Goal: Information Seeking & Learning: Learn about a topic

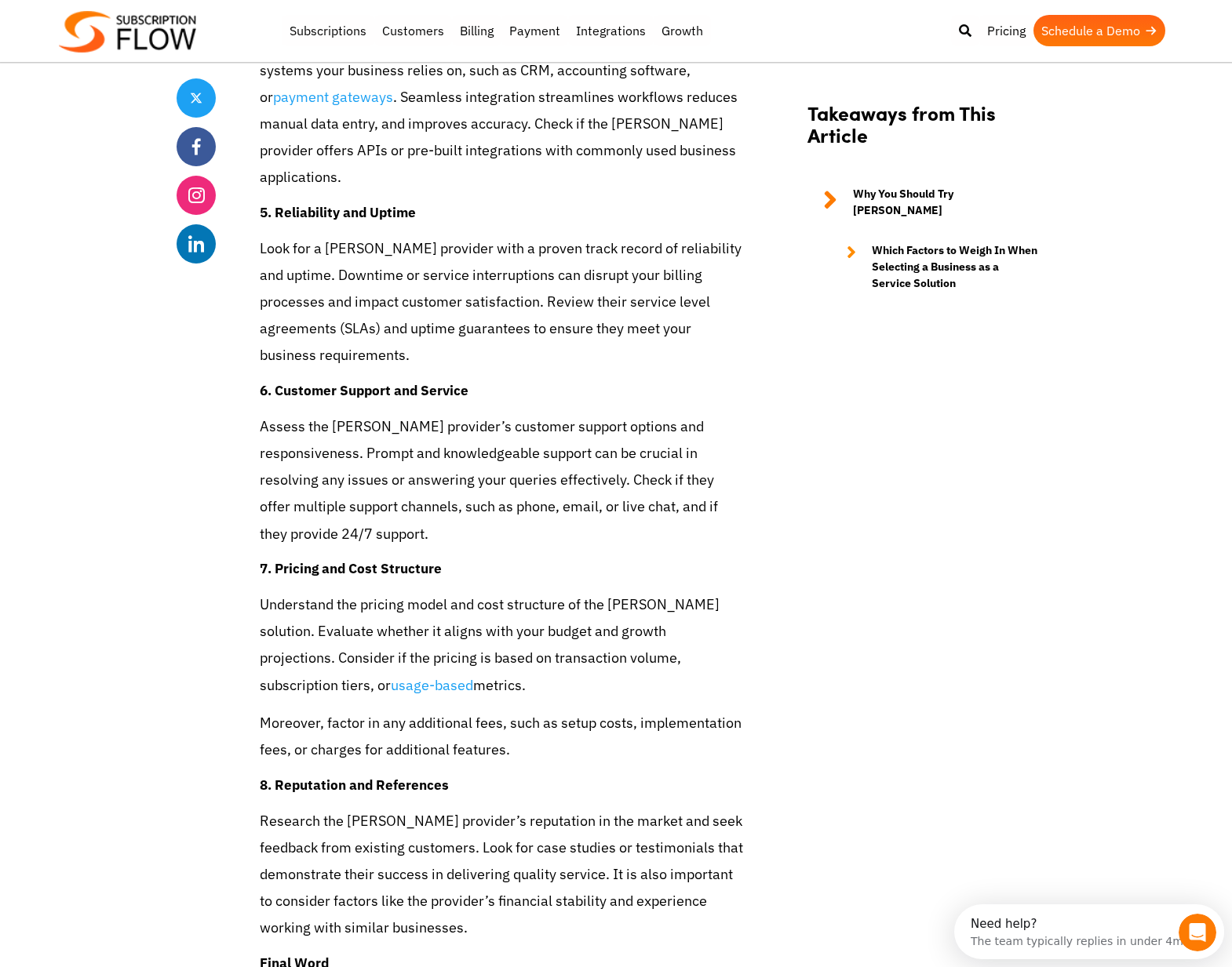
scroll to position [4543, 0]
click at [339, 31] on link "Subscriptions" at bounding box center [328, 31] width 93 height 31
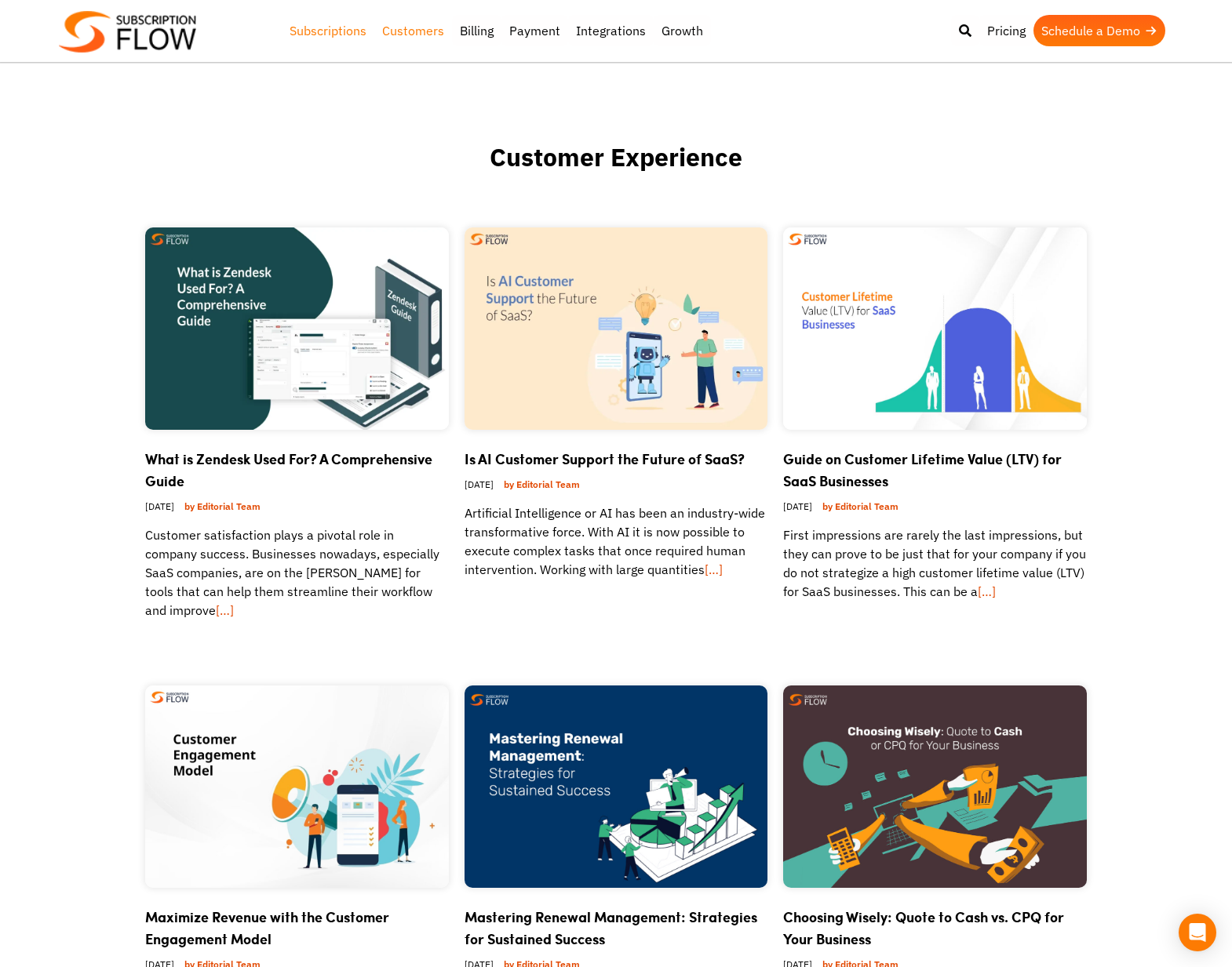
click at [316, 28] on link "Subscriptions" at bounding box center [328, 31] width 93 height 31
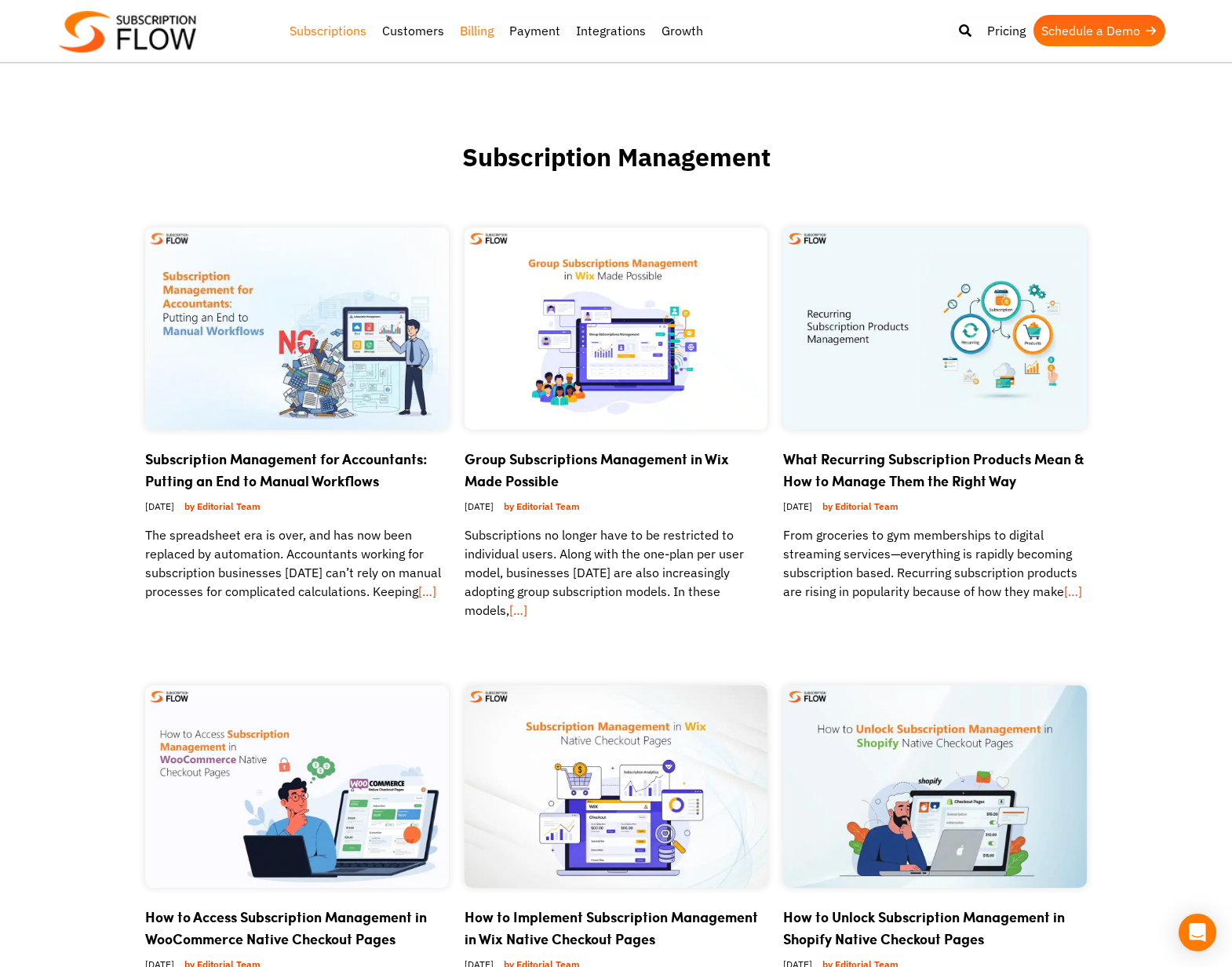
click at [468, 33] on link "Billing" at bounding box center [476, 31] width 49 height 31
